Goal: Find specific page/section: Find specific page/section

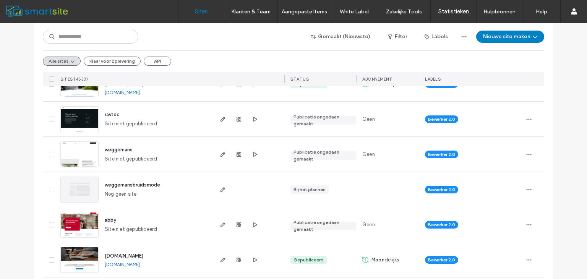
scroll to position [1451, 0]
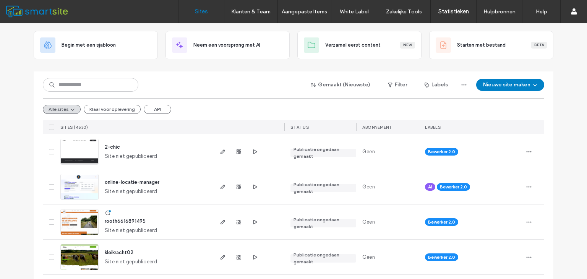
click at [142, 180] on span "online-locatie-manager" at bounding box center [132, 182] width 55 height 6
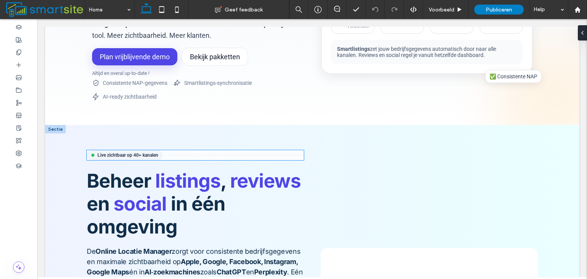
scroll to position [229, 0]
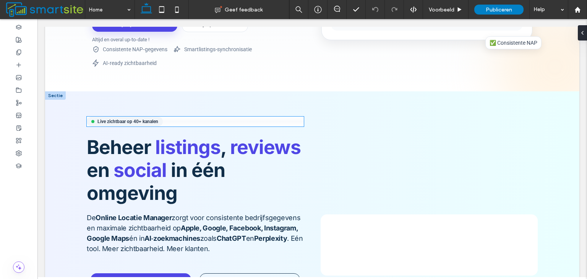
click at [132, 116] on span "Live zichtbaar op 40+ kanalen" at bounding box center [125, 121] width 76 height 10
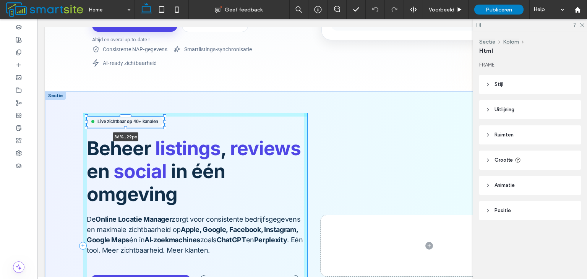
drag, startPoint x: 302, startPoint y: 107, endPoint x: 163, endPoint y: 100, distance: 139.6
click at [163, 100] on div "Live zichtbaar op 40+ kanalen 36% , 29px Beheer listings , reviews en social in…" at bounding box center [312, 245] width 458 height 309
type input "**"
type input "****"
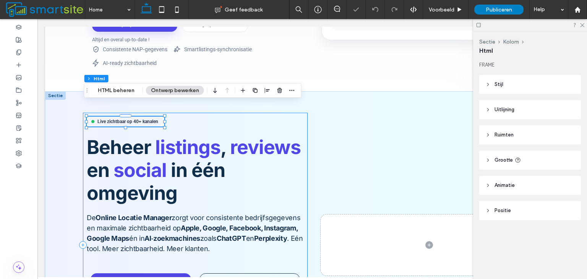
click at [183, 116] on div "Live zichtbaar op 40+ kanalen 36% , 29px Beheer listings , reviews en social in…" at bounding box center [195, 245] width 225 height 265
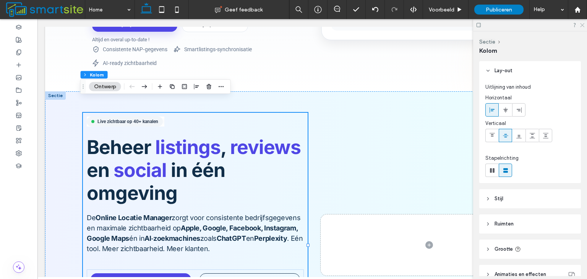
click at [584, 24] on icon at bounding box center [581, 24] width 5 height 5
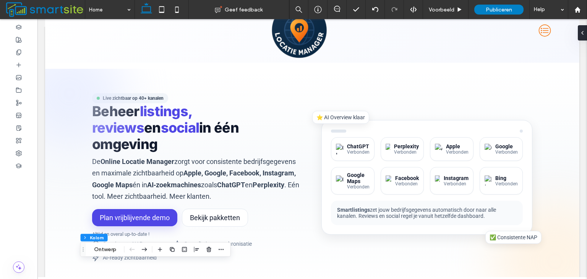
scroll to position [0, 0]
